Goal: Check status

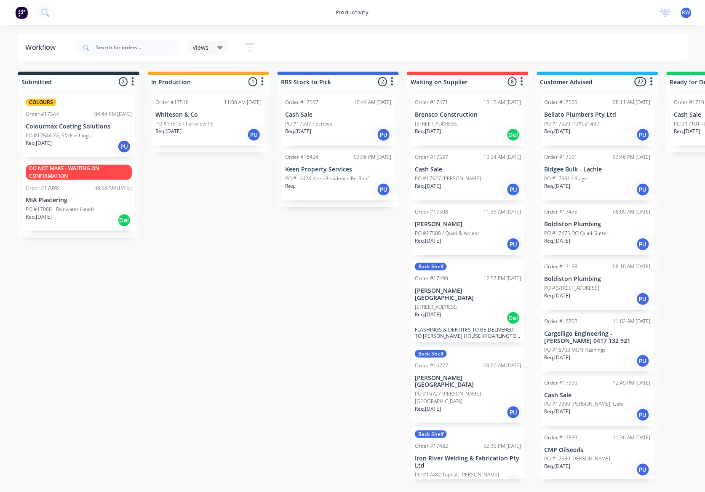
drag, startPoint x: 195, startPoint y: 316, endPoint x: 171, endPoint y: 342, distance: 35.1
click at [181, 130] on p "Req. [DATE]" at bounding box center [168, 132] width 26 height 8
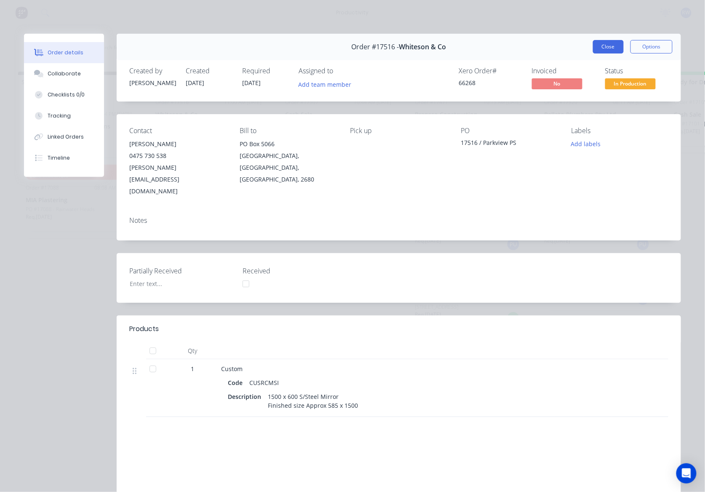
click at [598, 51] on button "Close" at bounding box center [608, 46] width 31 height 13
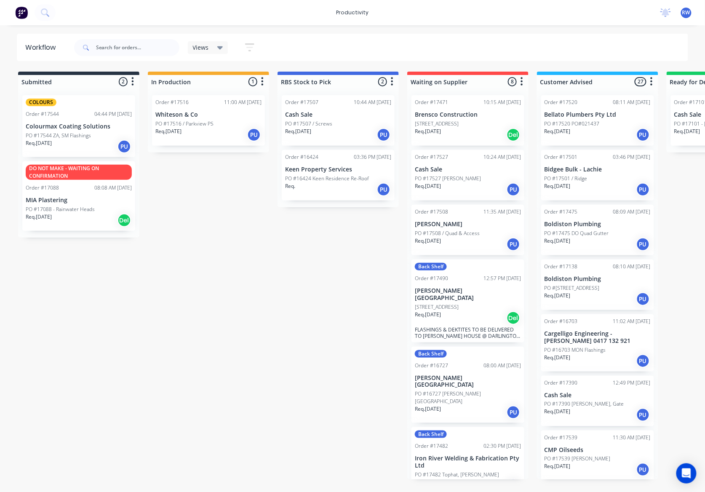
click at [75, 136] on p "PO #17544 ZA, SM Flashings" at bounding box center [58, 136] width 65 height 8
